Goal: Navigation & Orientation: Understand site structure

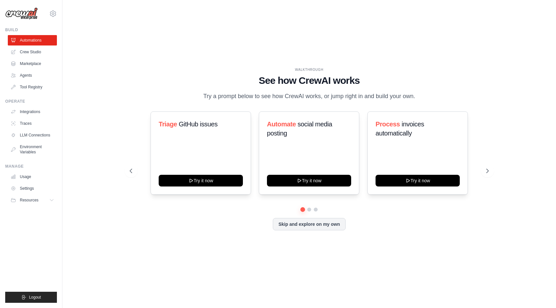
click at [105, 124] on div "WALKTHROUGH See how [PERSON_NAME] works Try a prompt below to see how [PERSON_N…" at bounding box center [309, 153] width 472 height 295
click at [21, 51] on link "Crew Studio" at bounding box center [32, 52] width 49 height 10
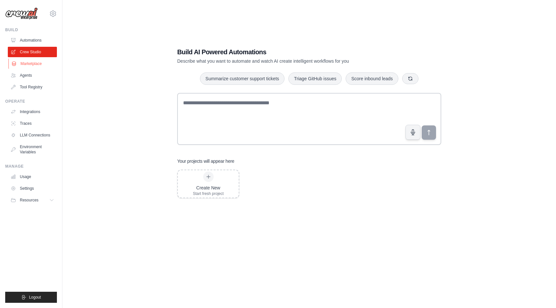
click at [35, 62] on link "Marketplace" at bounding box center [32, 63] width 49 height 10
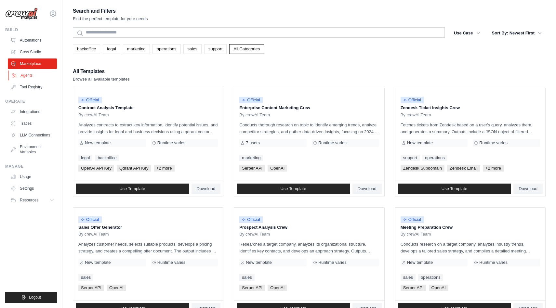
click at [23, 79] on link "Agents" at bounding box center [32, 75] width 49 height 10
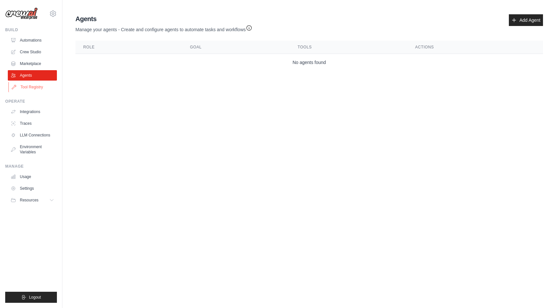
click at [28, 92] on link "Tool Registry" at bounding box center [32, 87] width 49 height 10
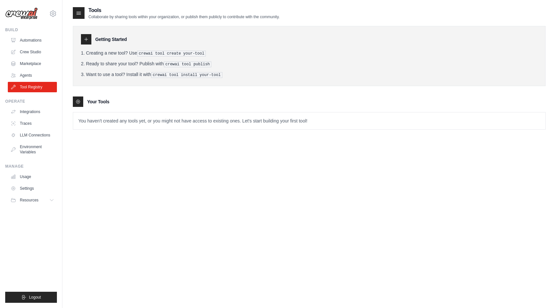
click at [28, 118] on ul "Integrations Traces LLM Connections Environment Variables" at bounding box center [32, 132] width 49 height 51
click at [31, 113] on link "Integrations" at bounding box center [32, 112] width 49 height 10
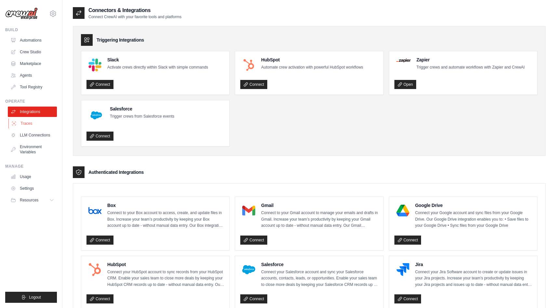
click at [28, 122] on link "Traces" at bounding box center [32, 123] width 49 height 10
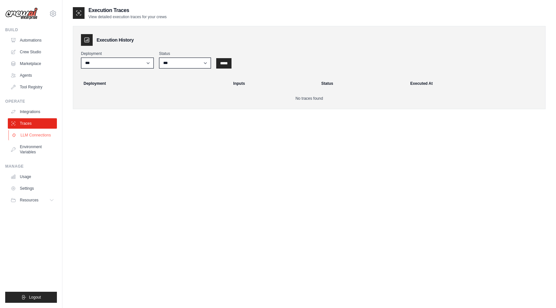
click at [32, 137] on link "LLM Connections" at bounding box center [32, 135] width 49 height 10
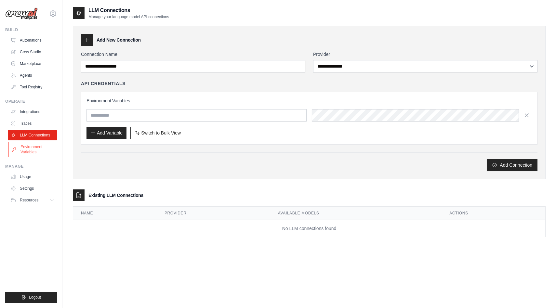
click at [33, 153] on link "Environment Variables" at bounding box center [32, 150] width 49 height 16
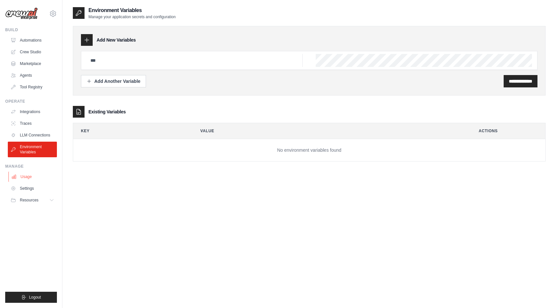
click at [29, 179] on link "Usage" at bounding box center [32, 177] width 49 height 10
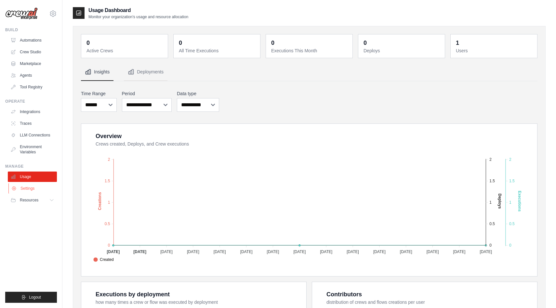
click at [45, 193] on link "Settings" at bounding box center [32, 188] width 49 height 10
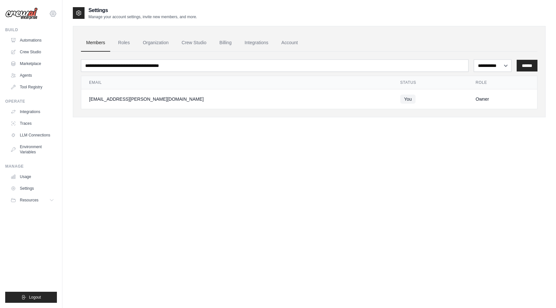
click at [57, 11] on icon at bounding box center [53, 14] width 8 height 8
click at [113, 142] on div "**********" at bounding box center [309, 160] width 472 height 308
click at [35, 187] on link "Settings" at bounding box center [32, 188] width 49 height 10
click at [34, 143] on link "Environment Variables" at bounding box center [32, 150] width 49 height 16
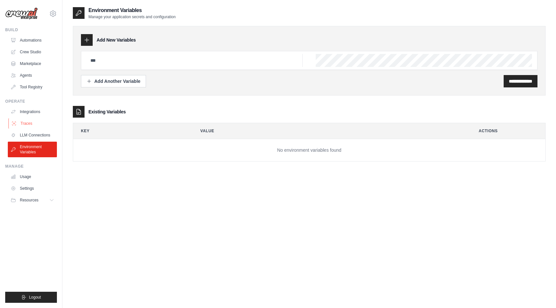
click at [37, 122] on link "Traces" at bounding box center [32, 123] width 49 height 10
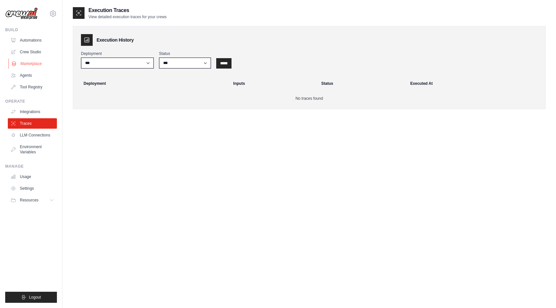
click at [28, 69] on link "Marketplace" at bounding box center [32, 63] width 49 height 10
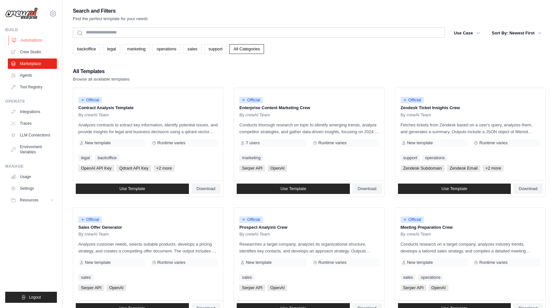
click at [27, 44] on link "Automations" at bounding box center [32, 40] width 49 height 10
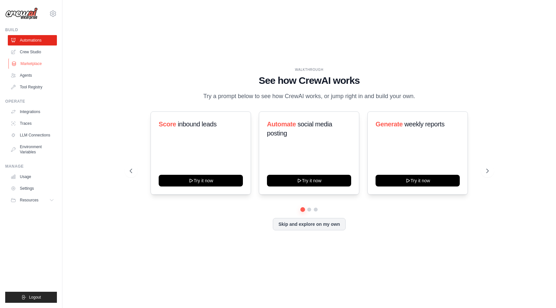
click at [27, 63] on link "Marketplace" at bounding box center [32, 63] width 49 height 10
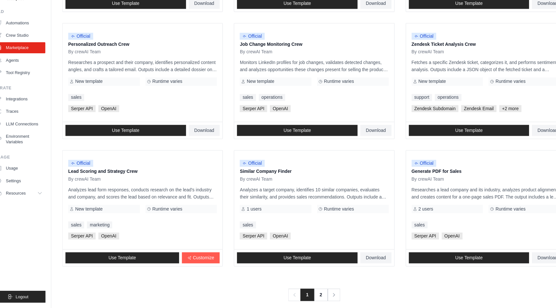
scroll to position [294, 0]
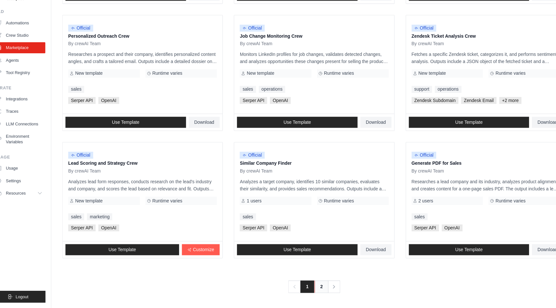
click at [314, 286] on link "2" at bounding box center [315, 288] width 13 height 12
